Goal: Task Accomplishment & Management: Manage account settings

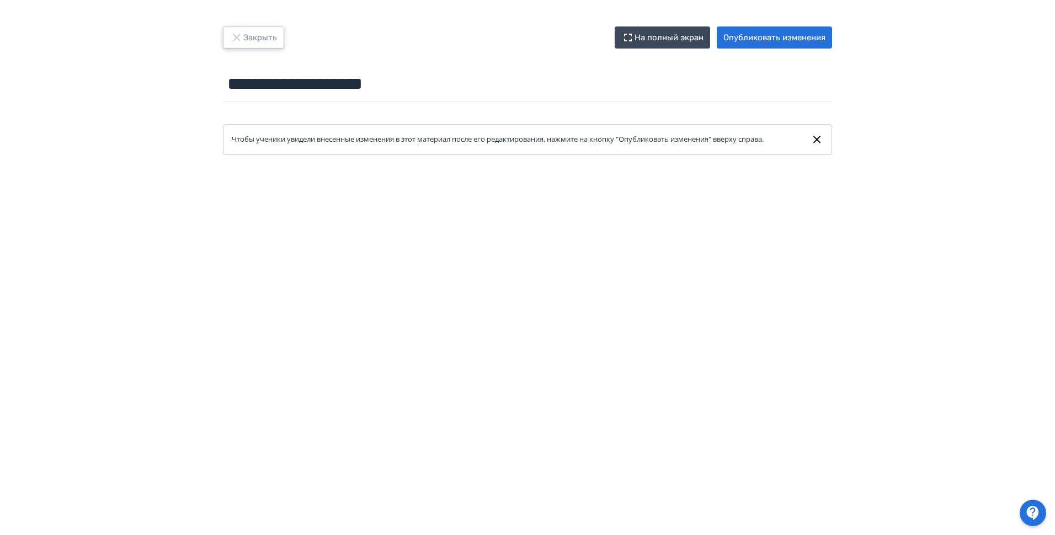
click at [248, 34] on button "Закрыть" at bounding box center [253, 37] width 61 height 22
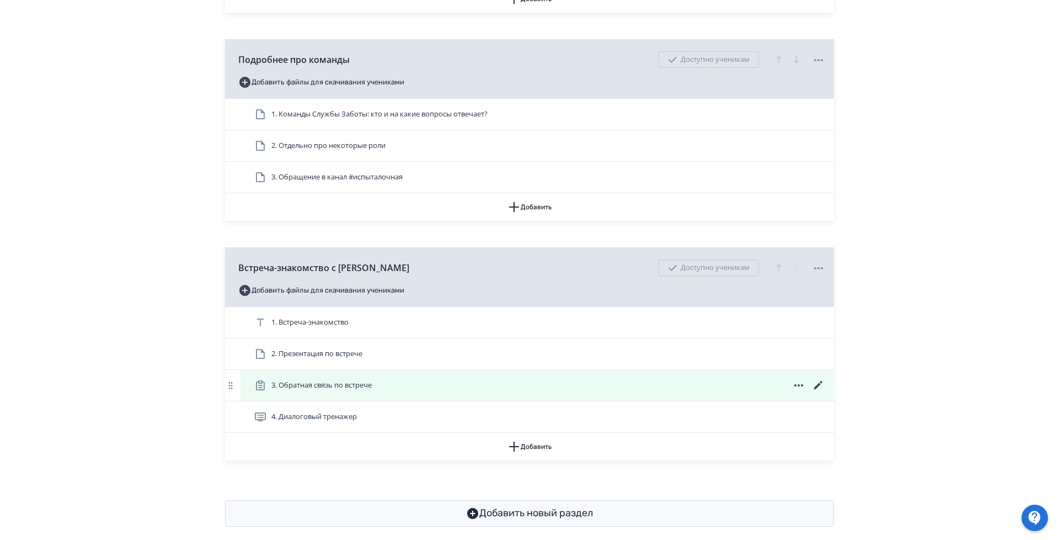
scroll to position [401, 0]
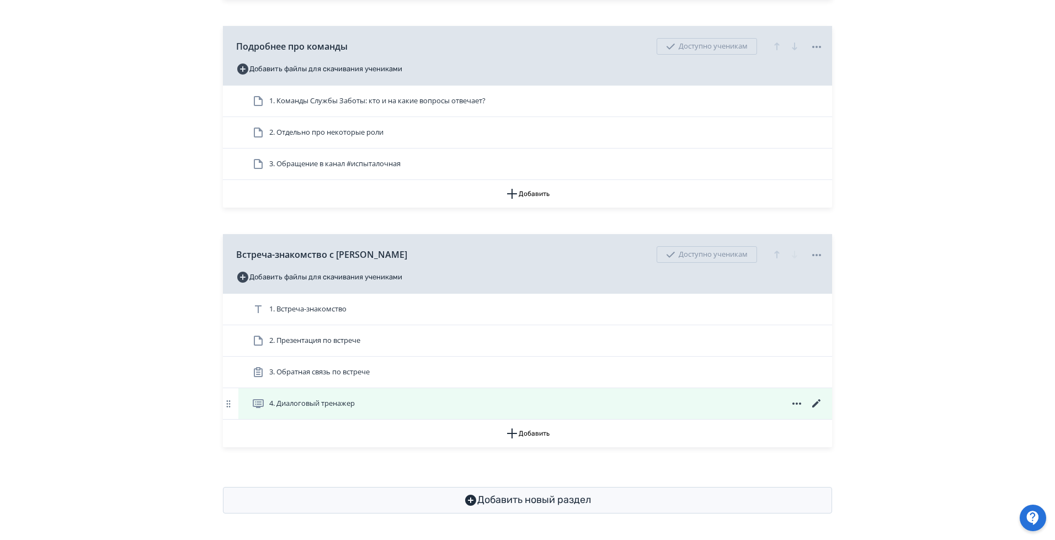
click at [799, 402] on icon at bounding box center [796, 403] width 13 height 13
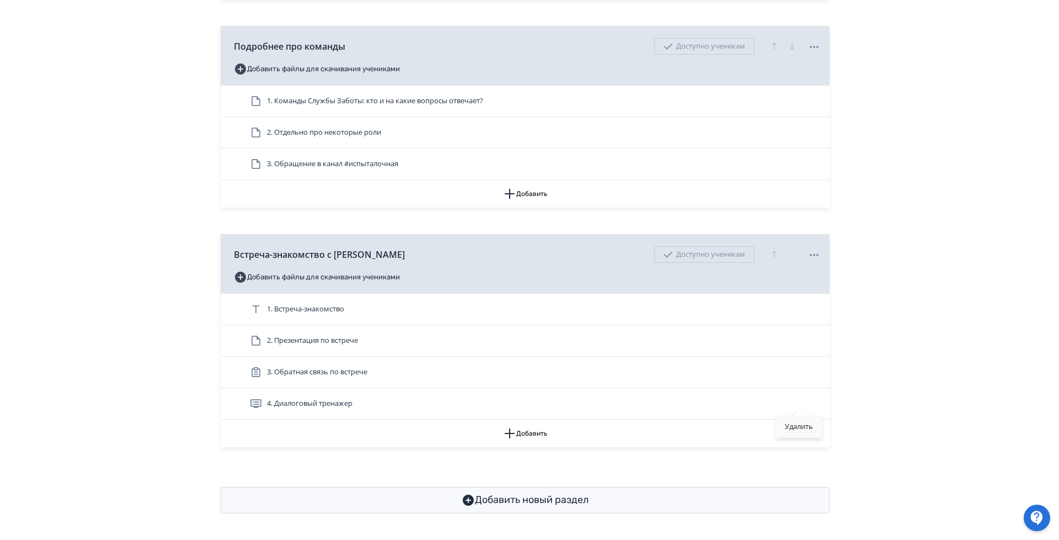
click at [798, 435] on div "Удалить" at bounding box center [799, 426] width 46 height 22
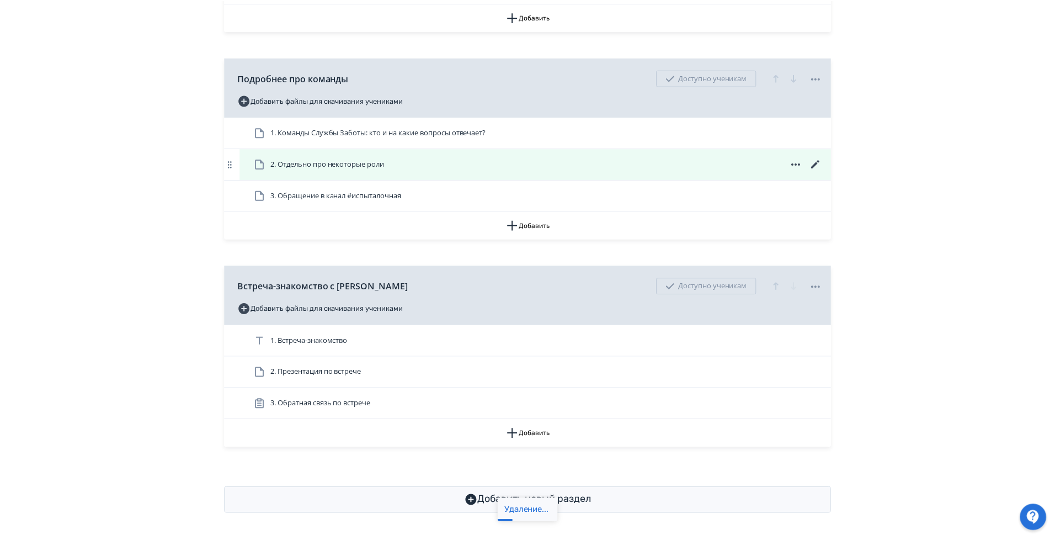
scroll to position [370, 0]
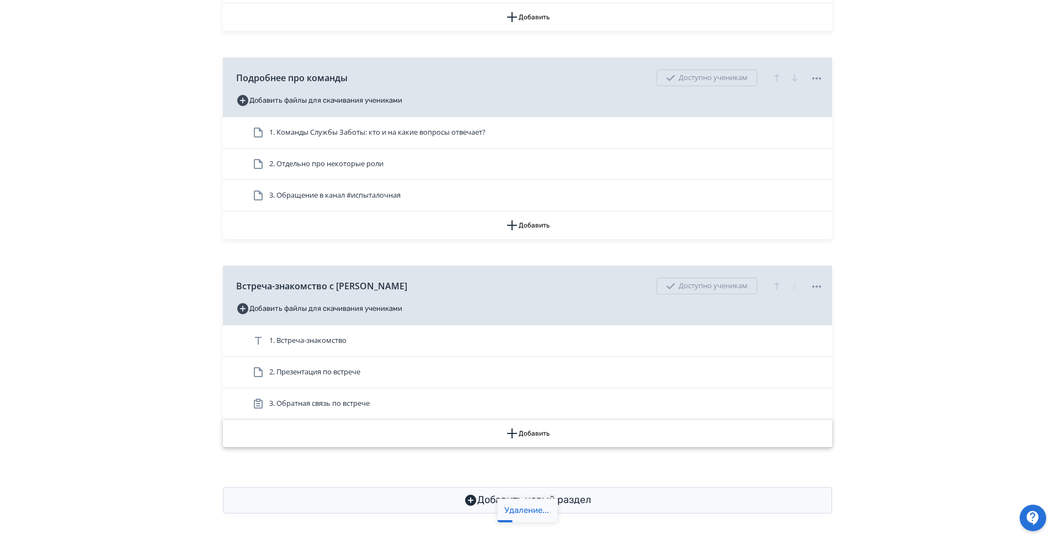
click at [513, 431] on icon "button" at bounding box center [511, 432] width 13 height 13
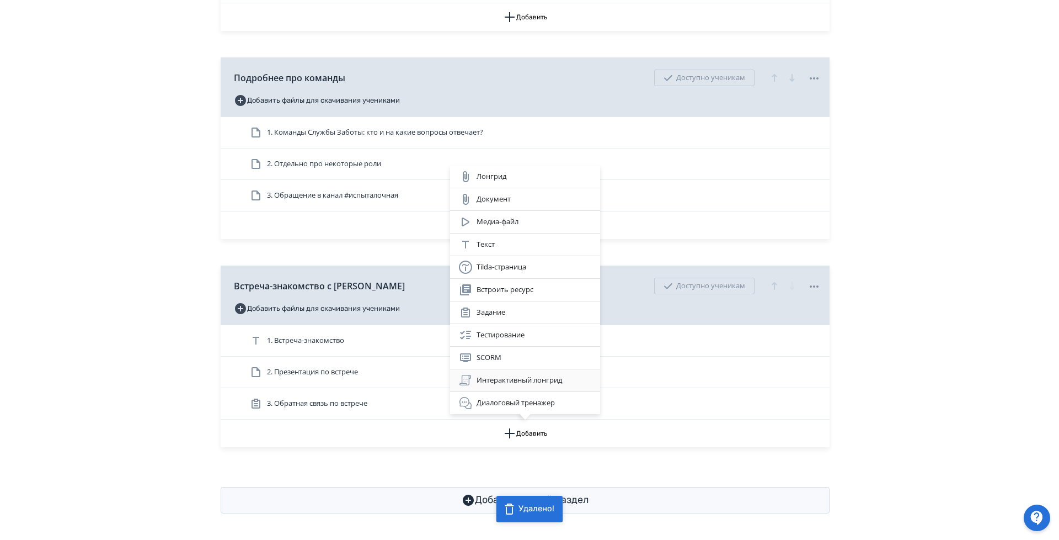
click at [517, 382] on div "Интерактивный лонгрид" at bounding box center [525, 379] width 132 height 13
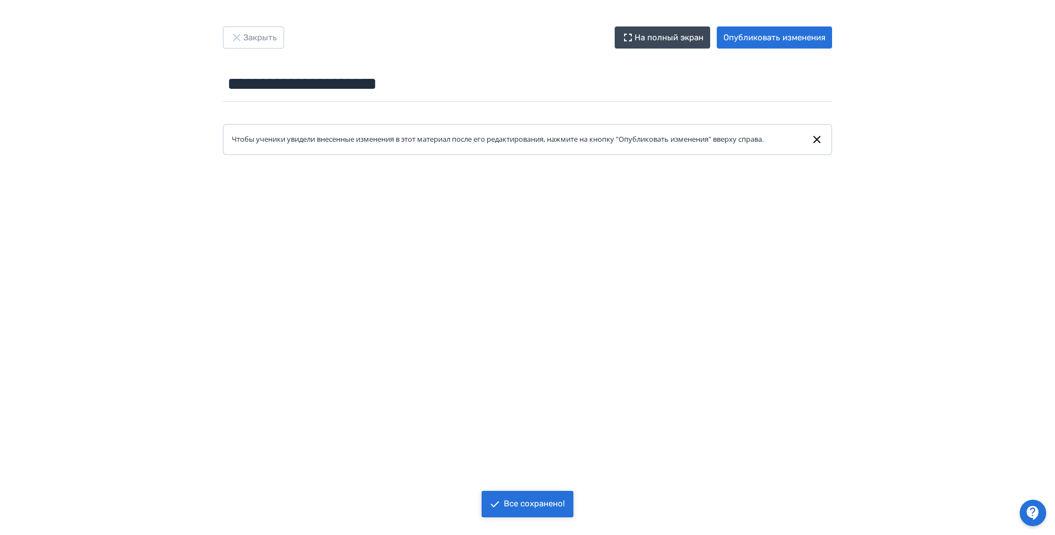
click at [260, 26] on div "**********" at bounding box center [527, 267] width 1055 height 535
click at [273, 34] on button "Закрыть" at bounding box center [253, 37] width 61 height 22
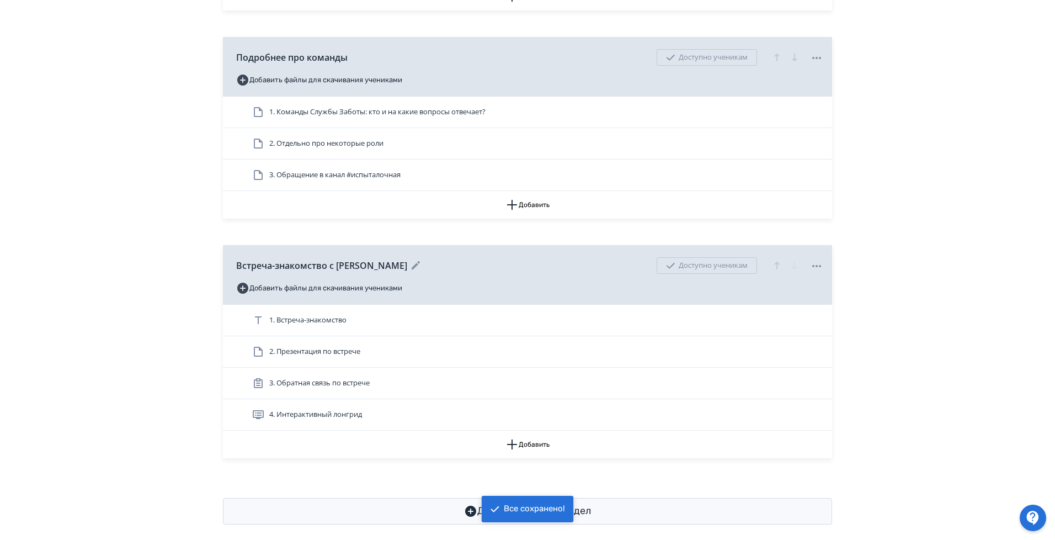
scroll to position [401, 0]
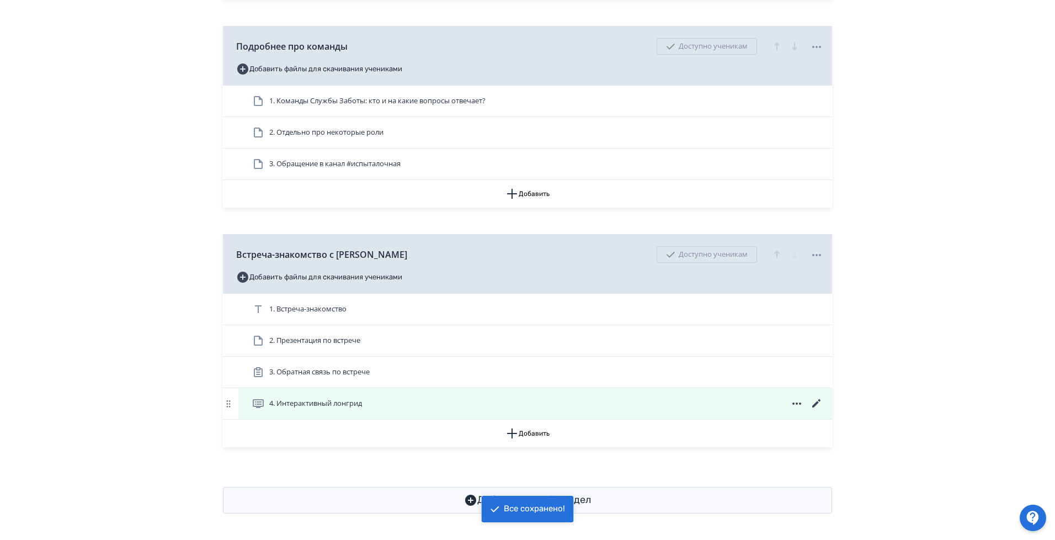
click at [334, 408] on span "4. Интерактивный лонгрид" at bounding box center [315, 403] width 93 height 11
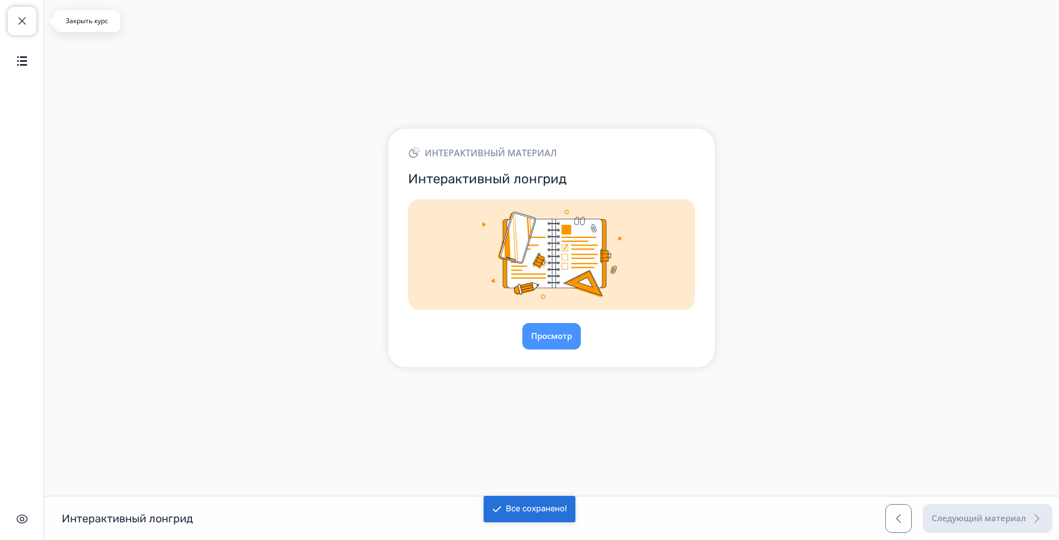
click at [24, 17] on span "button" at bounding box center [21, 20] width 13 height 13
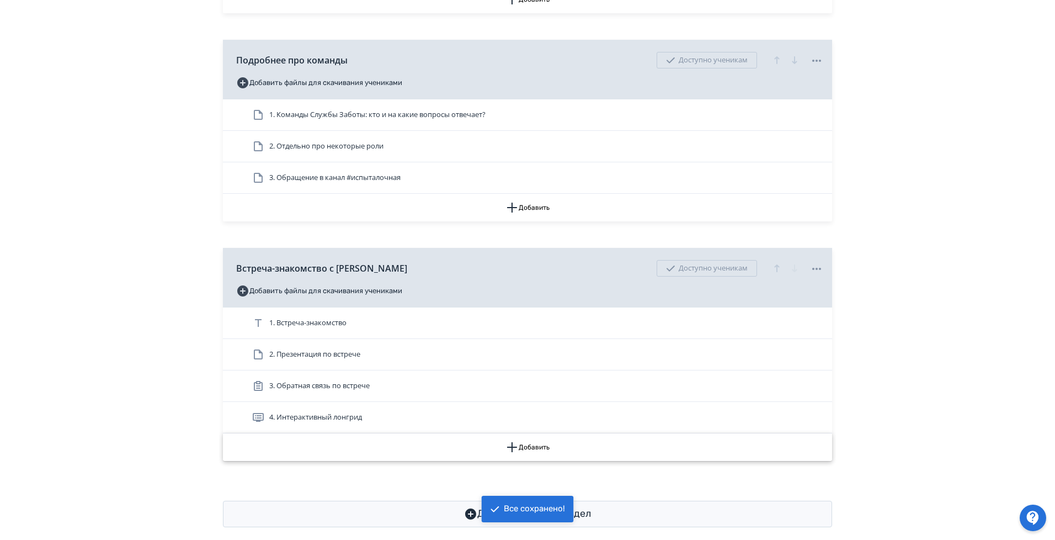
scroll to position [401, 0]
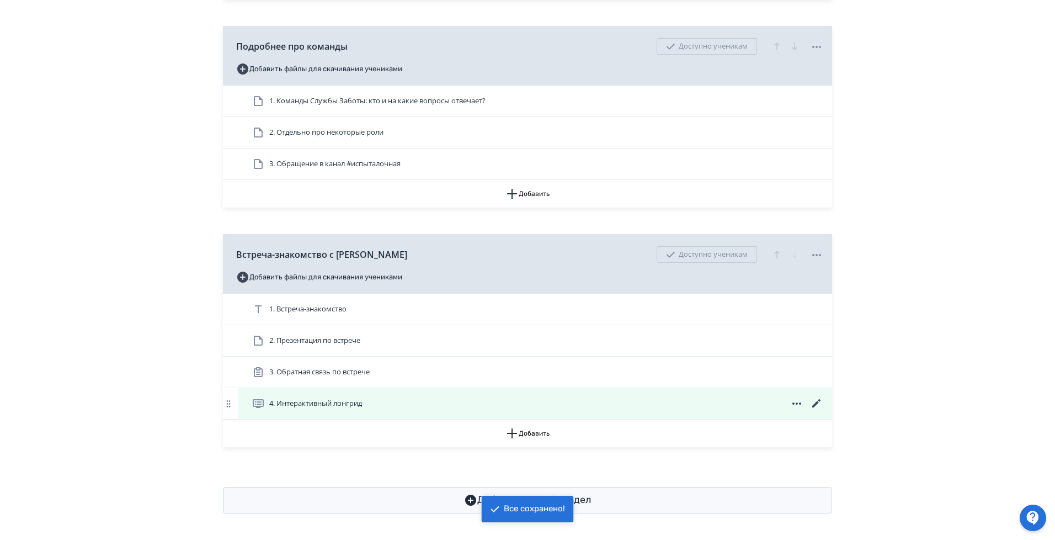
click at [813, 406] on icon at bounding box center [816, 403] width 8 height 8
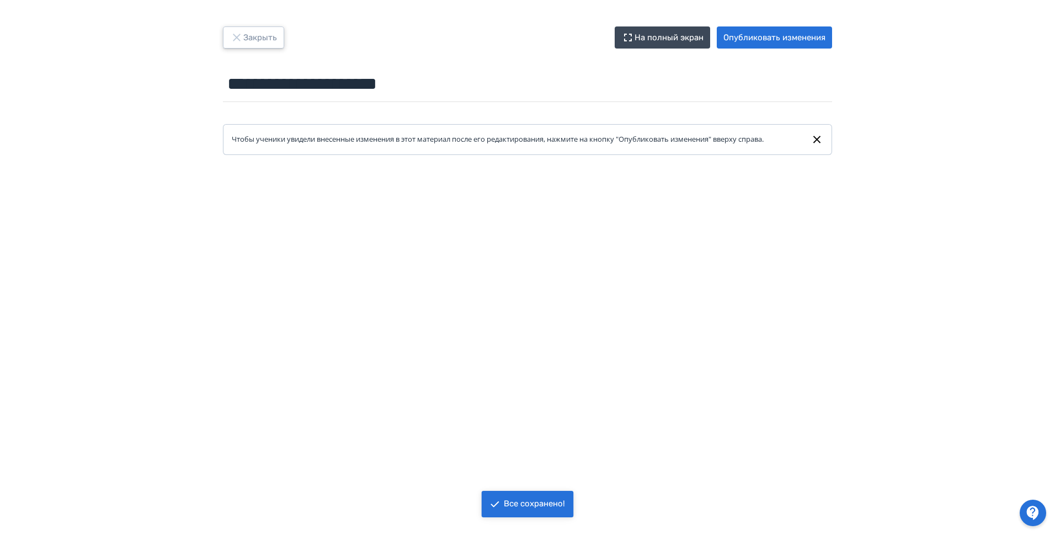
click at [255, 38] on button "Закрыть" at bounding box center [253, 37] width 61 height 22
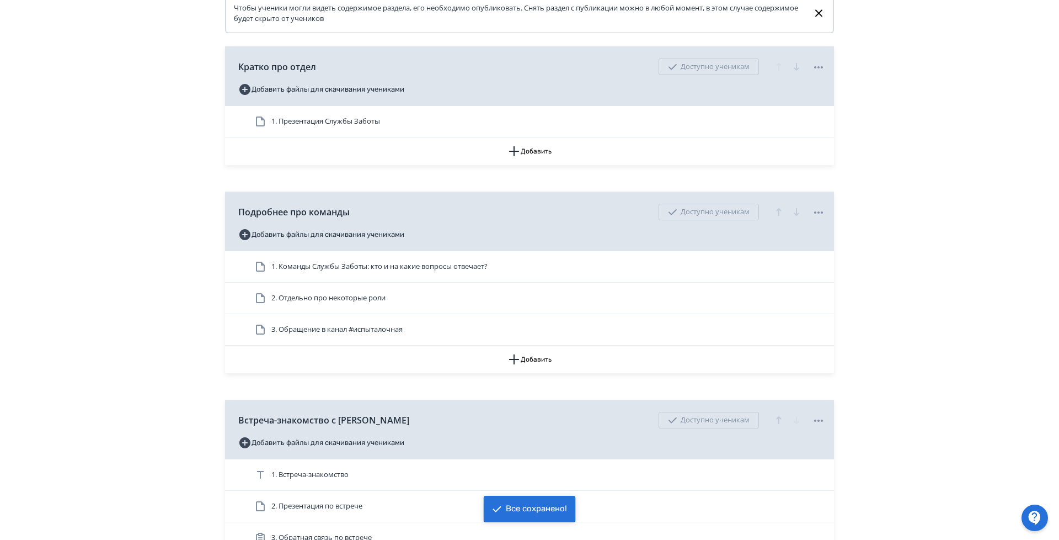
scroll to position [401, 0]
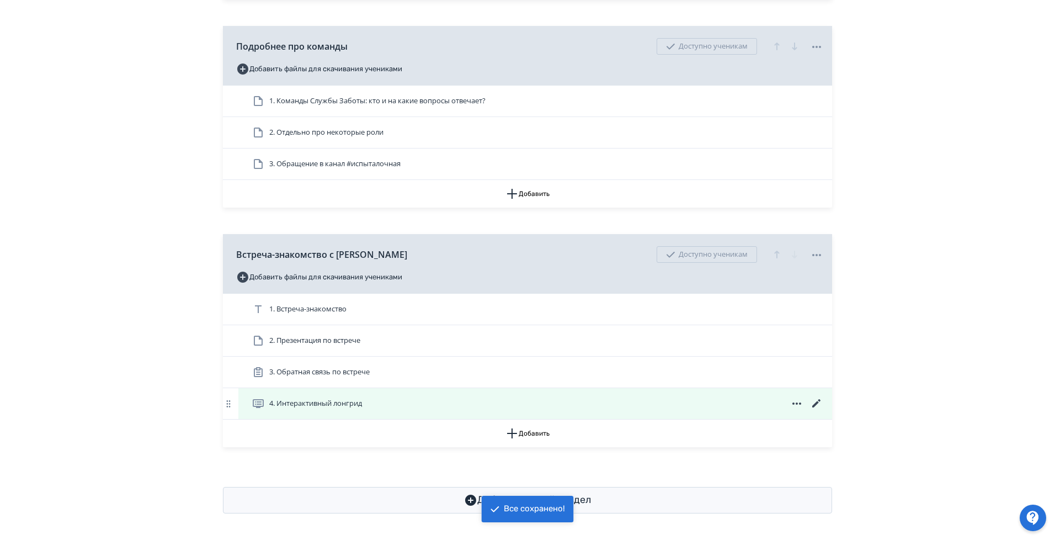
click at [793, 403] on icon at bounding box center [796, 403] width 9 height 2
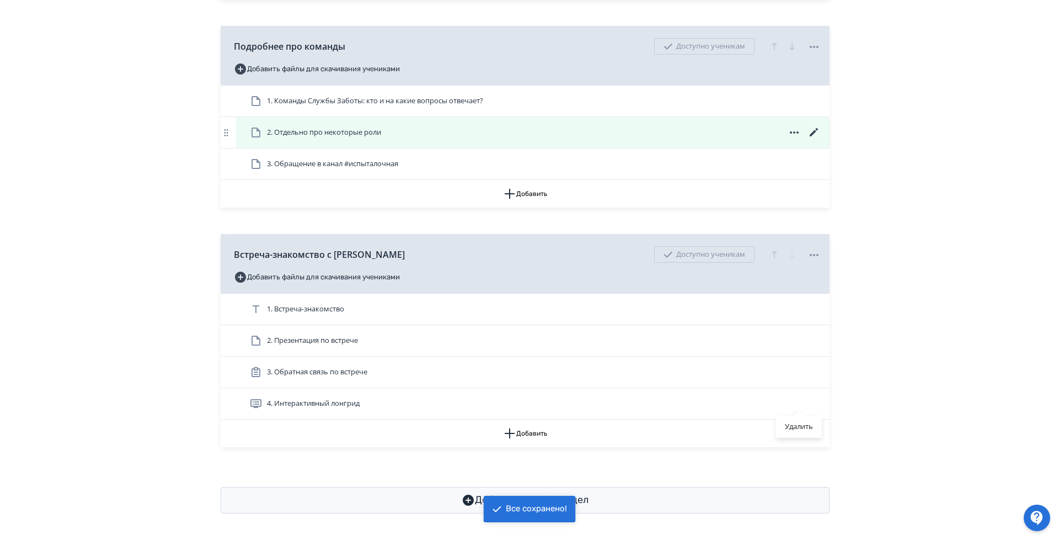
click at [802, 427] on div "Удалить" at bounding box center [799, 426] width 46 height 22
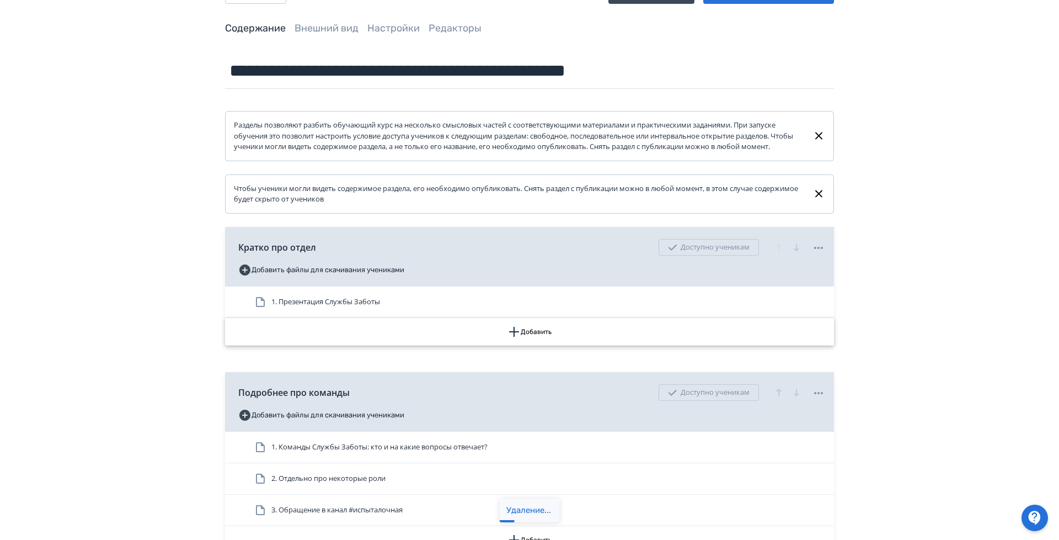
scroll to position [0, 0]
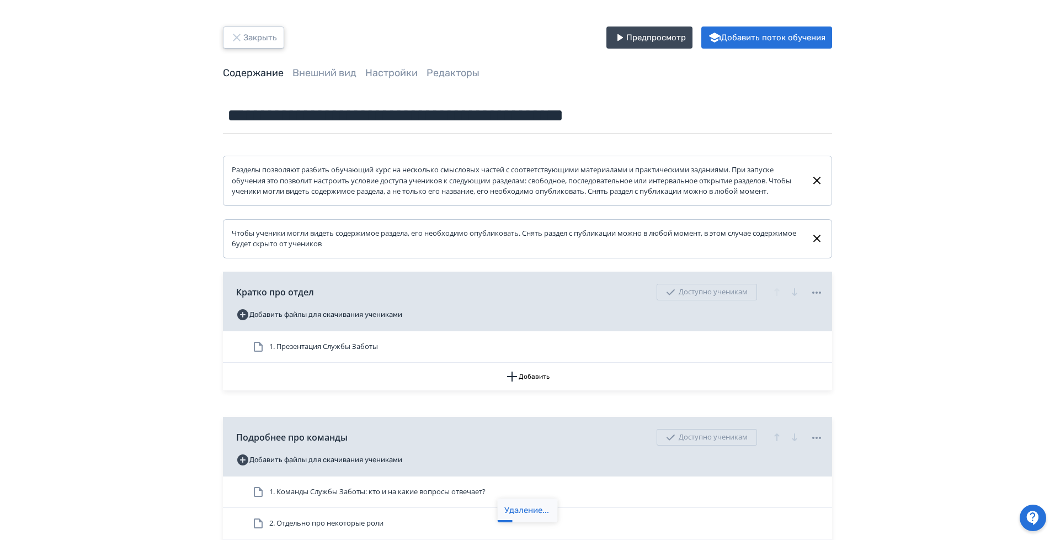
click at [246, 42] on button "Закрыть" at bounding box center [253, 37] width 61 height 22
